Goal: Book appointment/travel/reservation

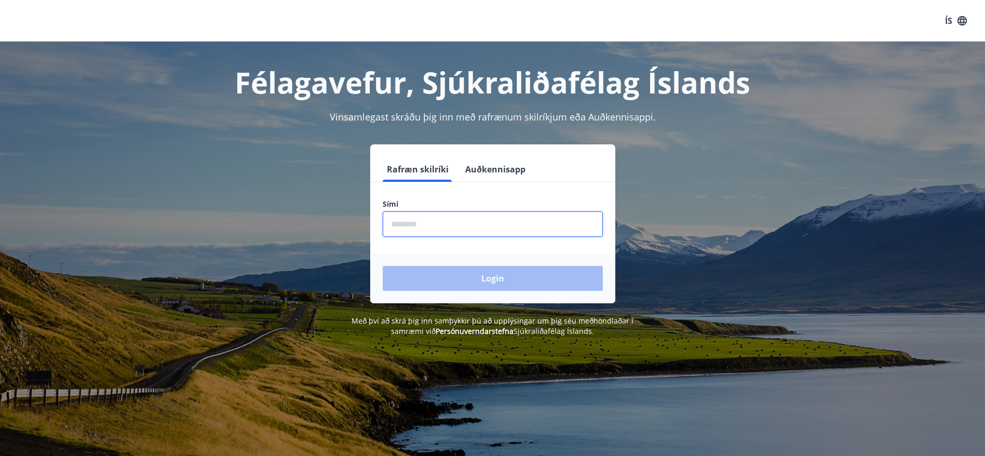
click at [390, 221] on input "phone" at bounding box center [492, 223] width 220 height 25
type input "********"
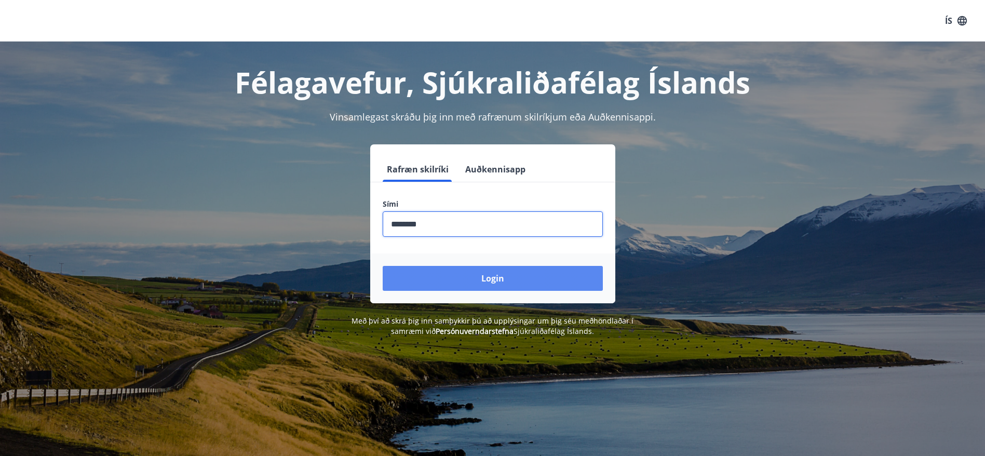
click at [493, 280] on button "Login" at bounding box center [492, 278] width 220 height 25
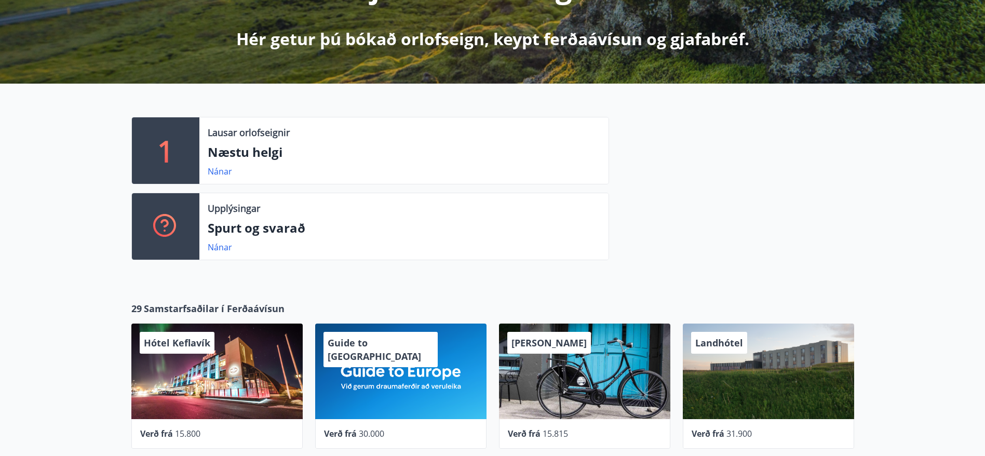
scroll to position [234, 0]
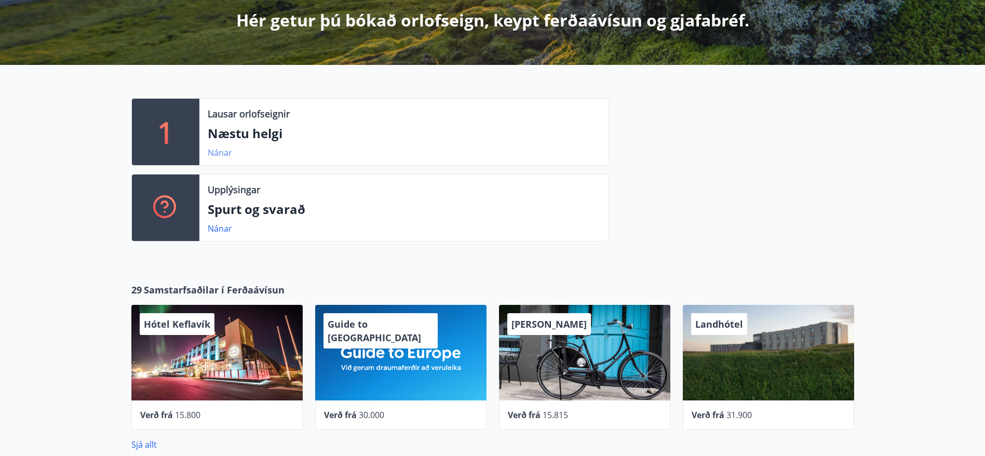
click at [220, 154] on link "Nánar" at bounding box center [220, 152] width 24 height 11
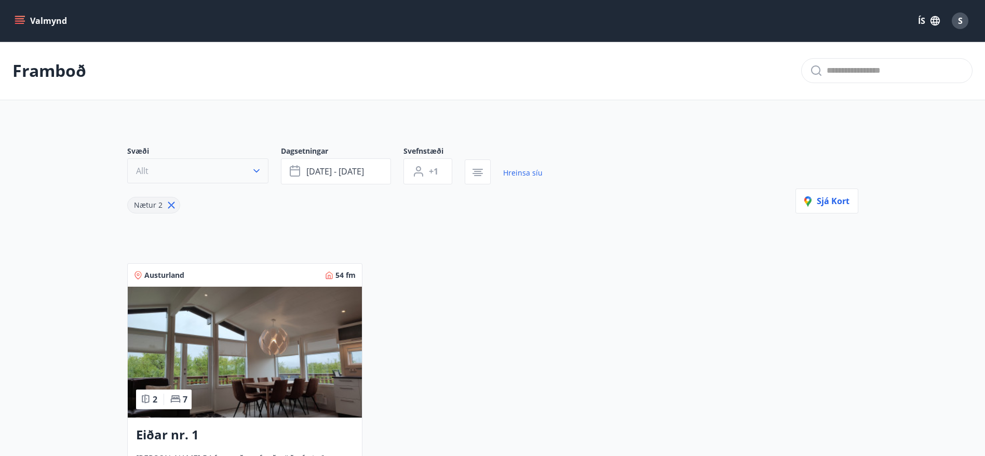
click at [255, 169] on icon "button" at bounding box center [256, 171] width 10 height 10
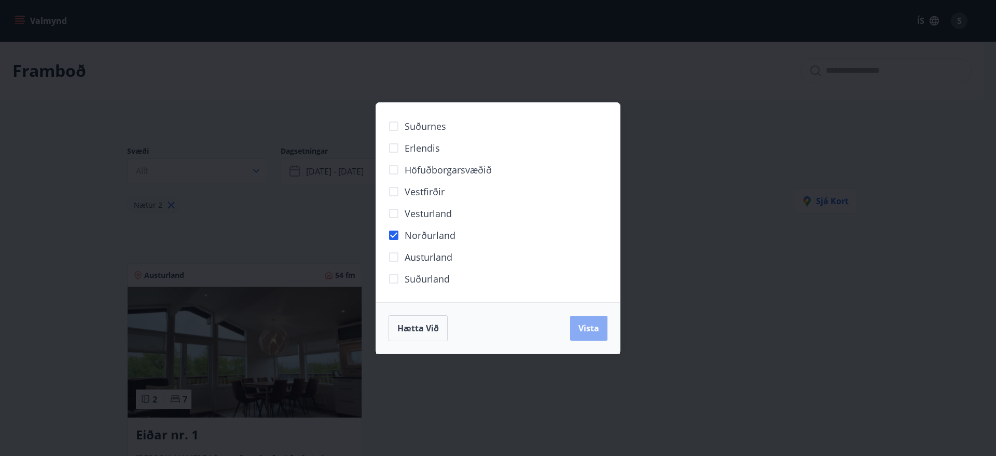
click at [590, 327] on span "Vista" at bounding box center [589, 327] width 21 height 11
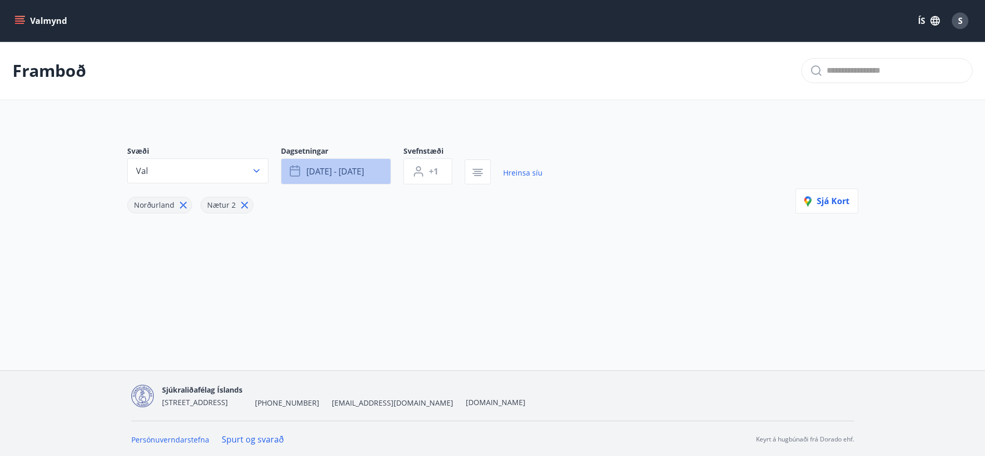
click at [379, 170] on button "okt 03 - okt 06" at bounding box center [336, 171] width 110 height 26
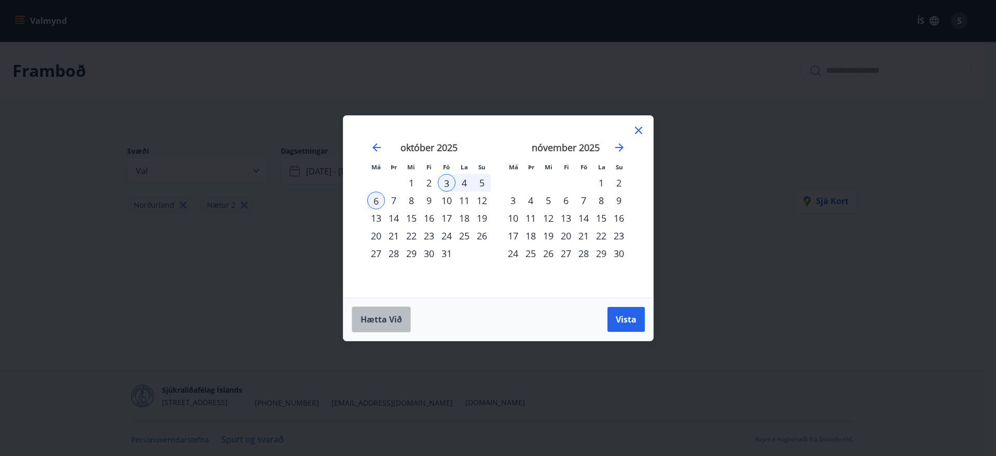
click at [393, 319] on span "Hætta við" at bounding box center [382, 318] width 42 height 11
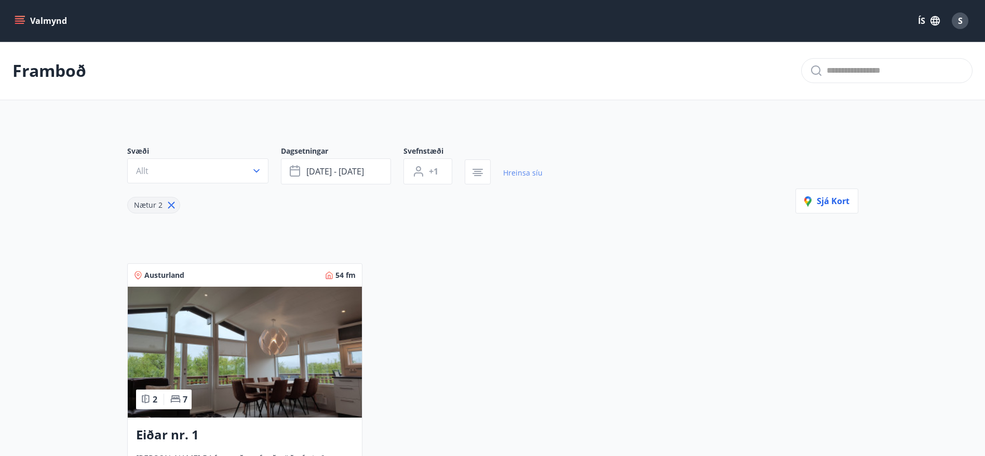
click at [516, 171] on link "Hreinsa síu" at bounding box center [522, 172] width 39 height 23
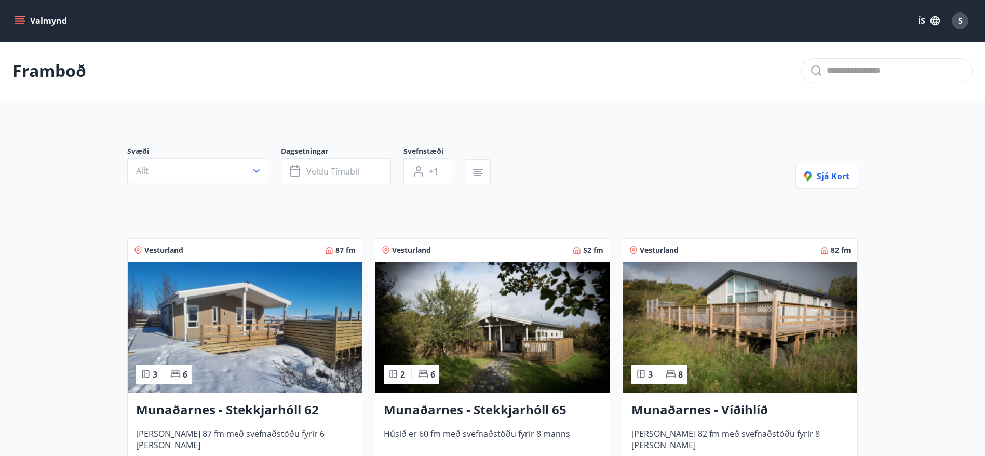
type input "*"
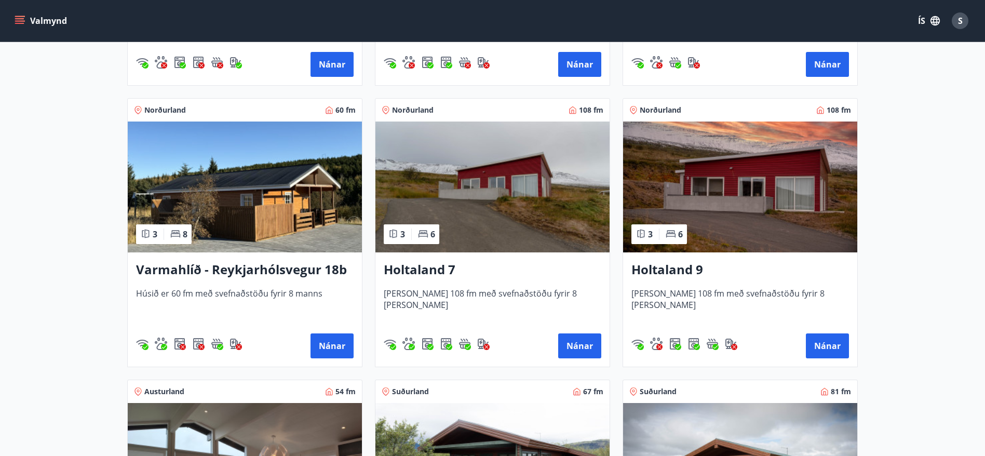
scroll to position [1012, 0]
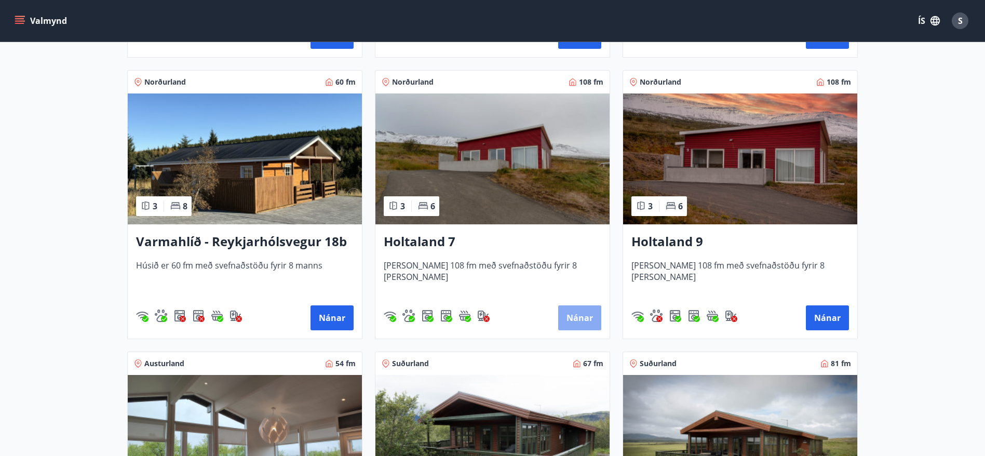
click at [577, 315] on button "Nánar" at bounding box center [579, 317] width 43 height 25
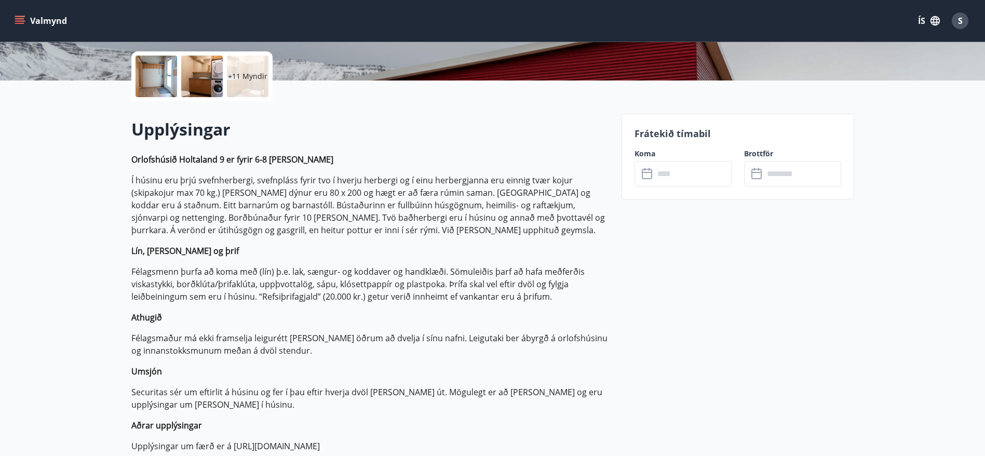
scroll to position [156, 0]
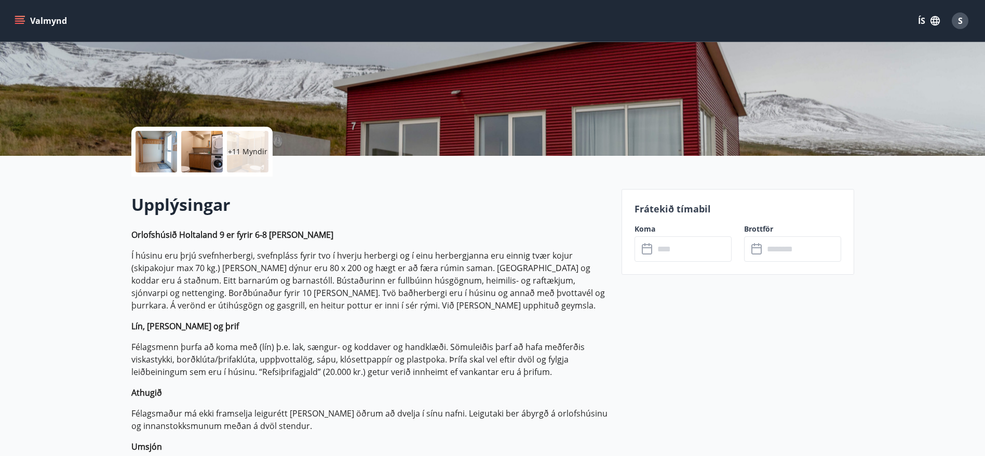
click at [645, 249] on icon at bounding box center [647, 249] width 12 height 12
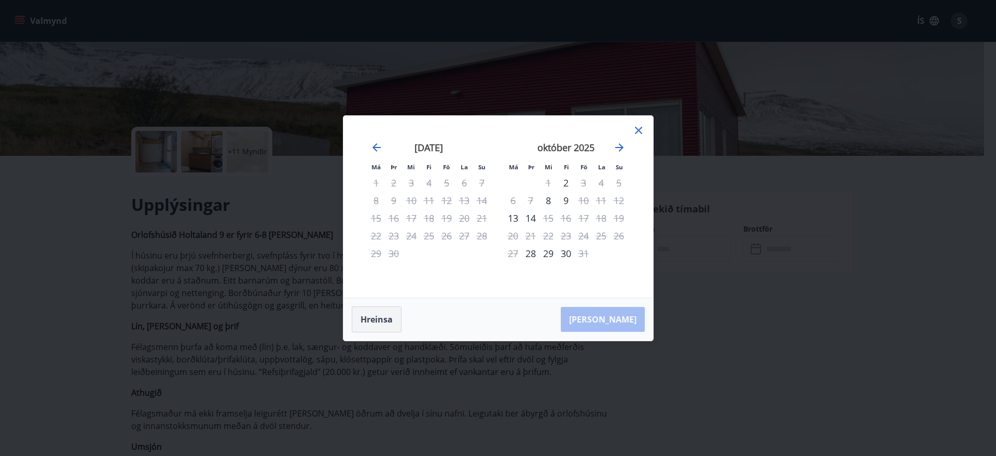
click at [378, 319] on button "Hreinsa" at bounding box center [377, 319] width 50 height 26
click at [638, 128] on icon at bounding box center [639, 130] width 12 height 12
